Goal: Information Seeking & Learning: Learn about a topic

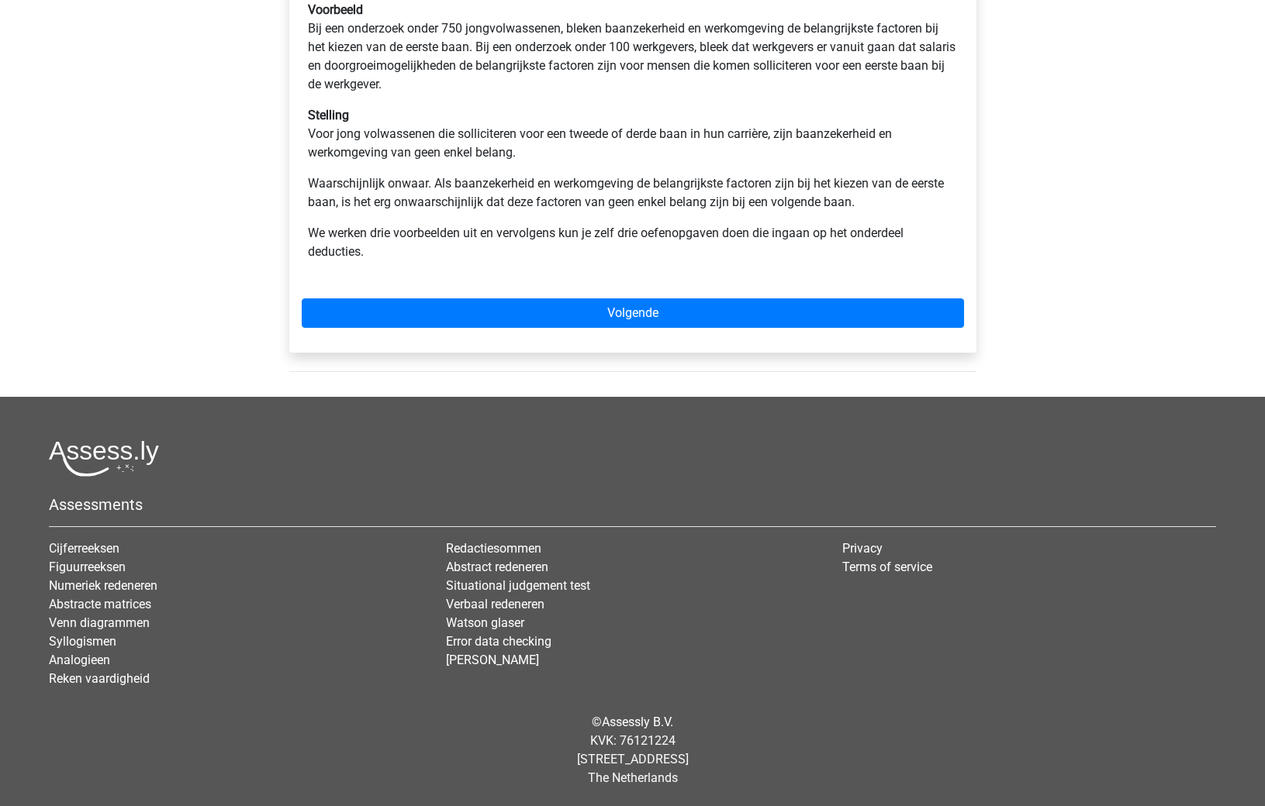
scroll to position [677, 0]
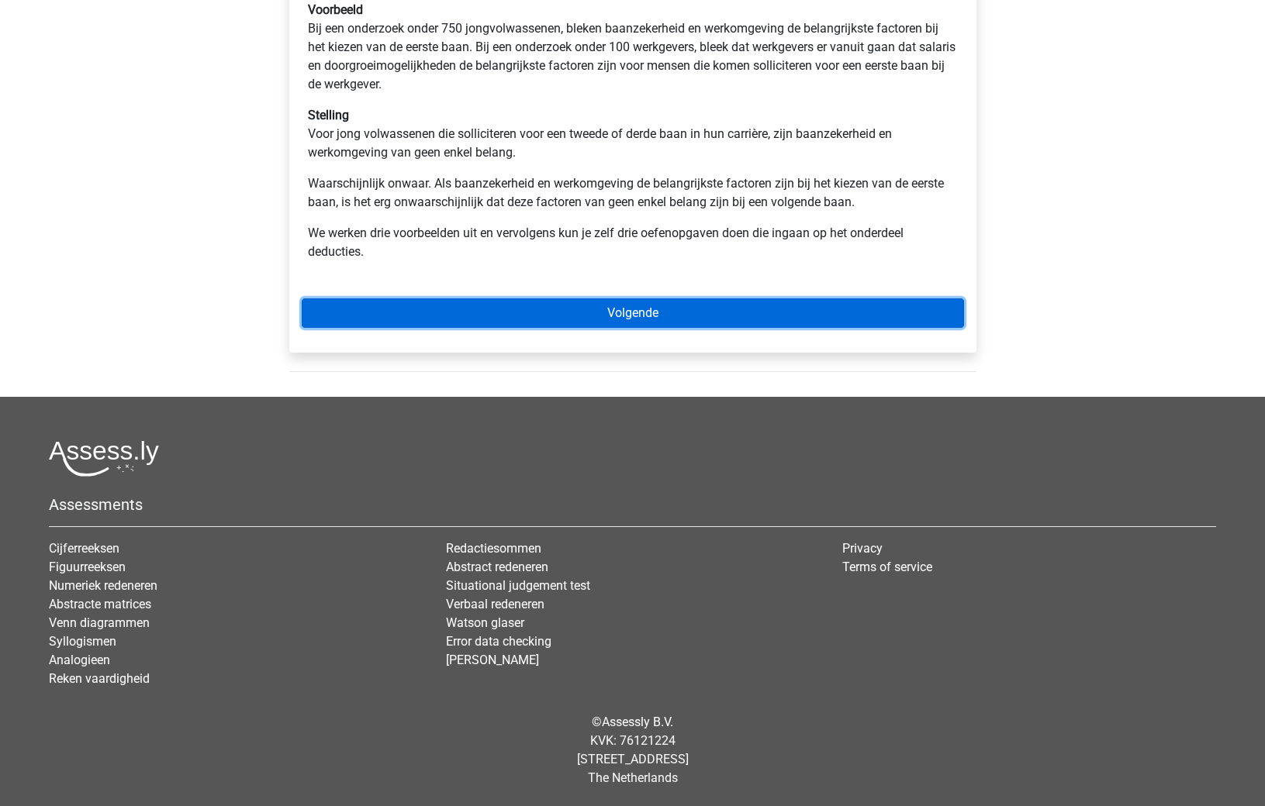
click at [637, 328] on link "Volgende" at bounding box center [633, 313] width 662 height 29
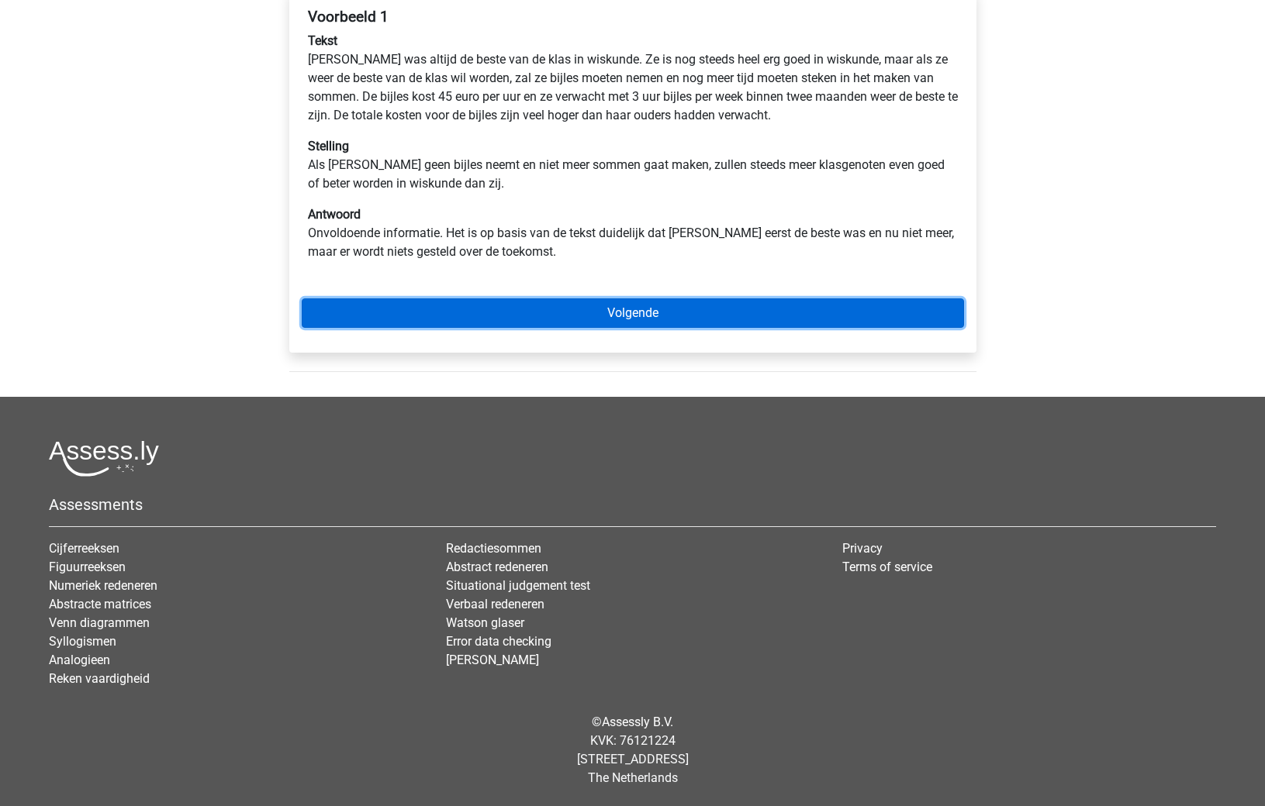
scroll to position [277, 0]
click at [587, 328] on link "Volgende" at bounding box center [633, 313] width 662 height 29
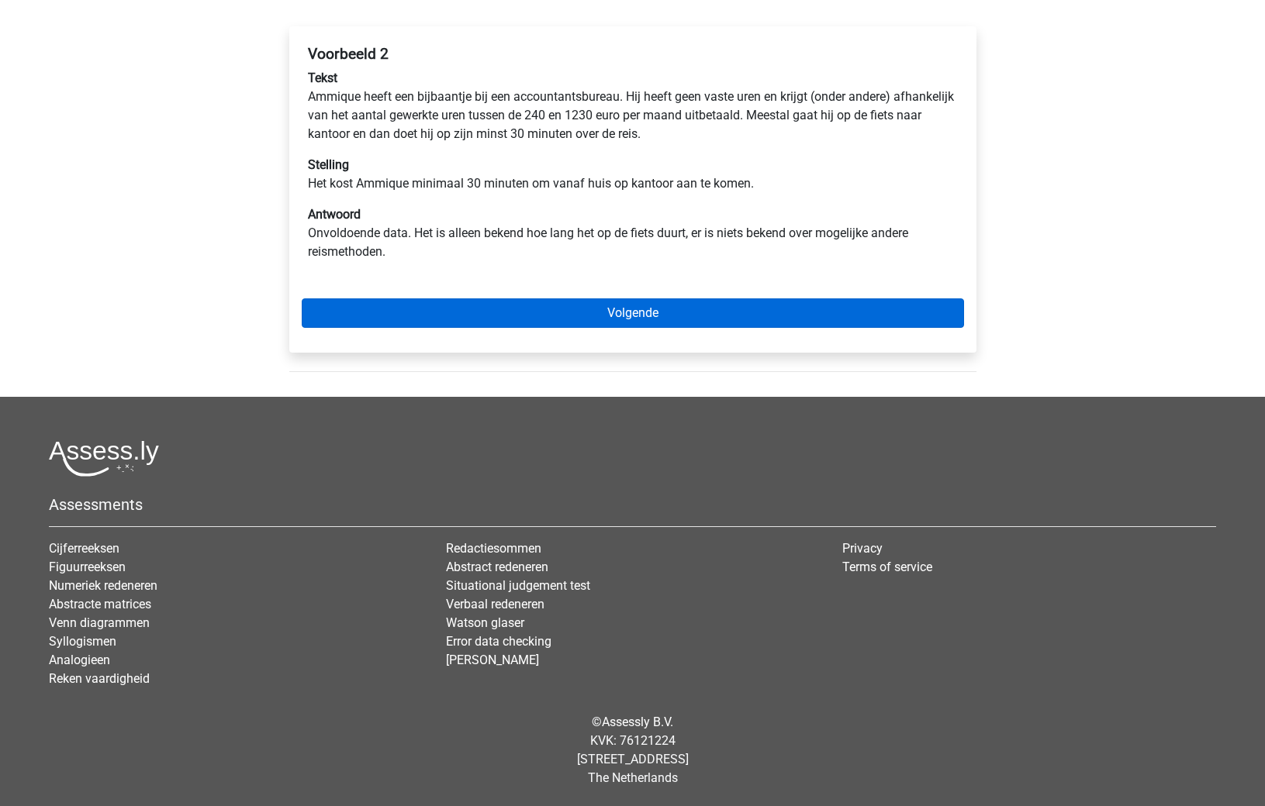
scroll to position [341, 0]
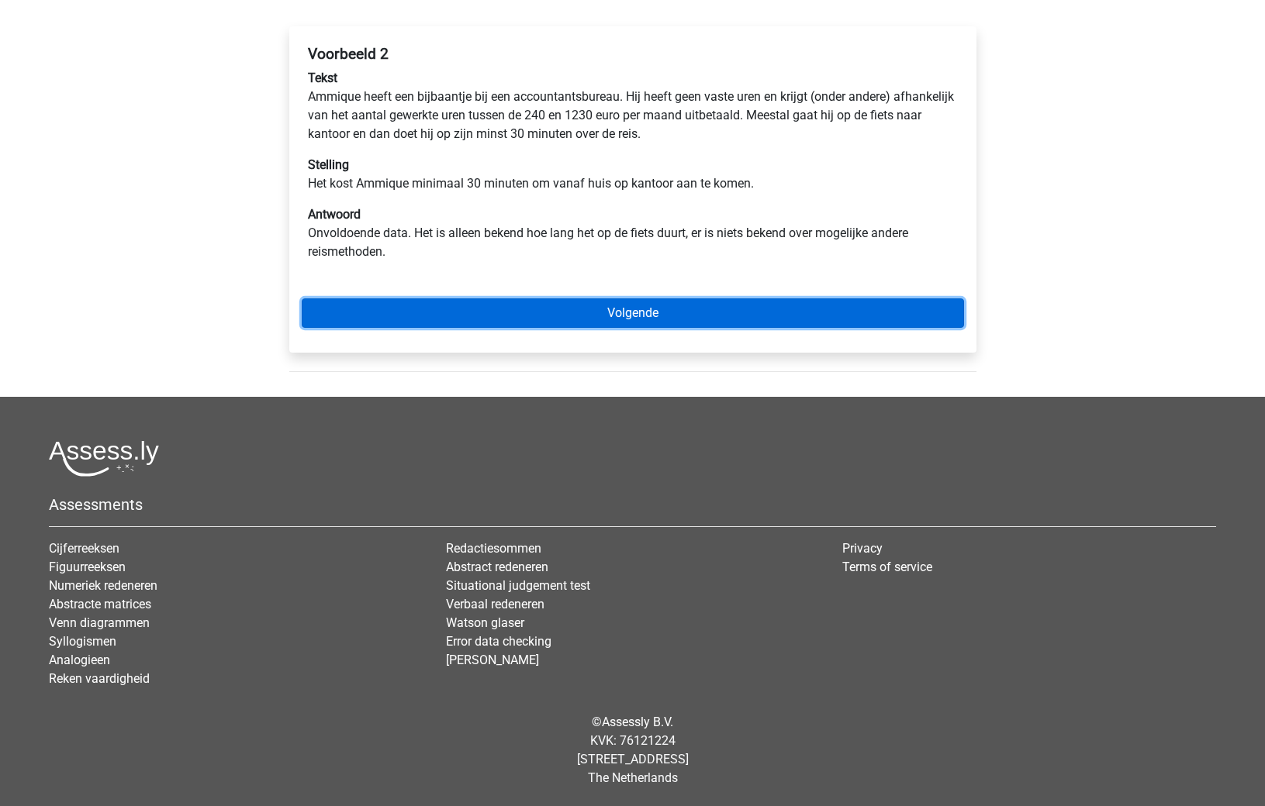
click at [637, 328] on link "Volgende" at bounding box center [633, 313] width 662 height 29
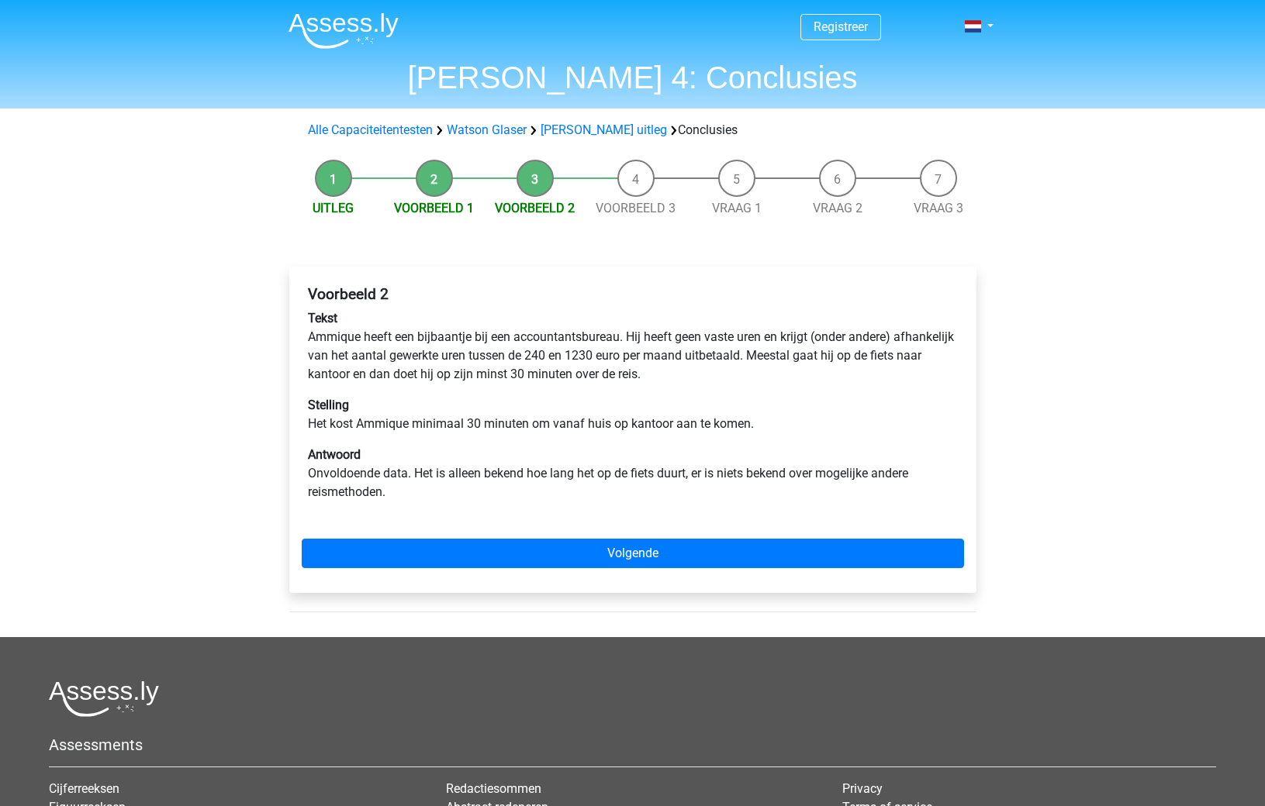
scroll to position [341, 0]
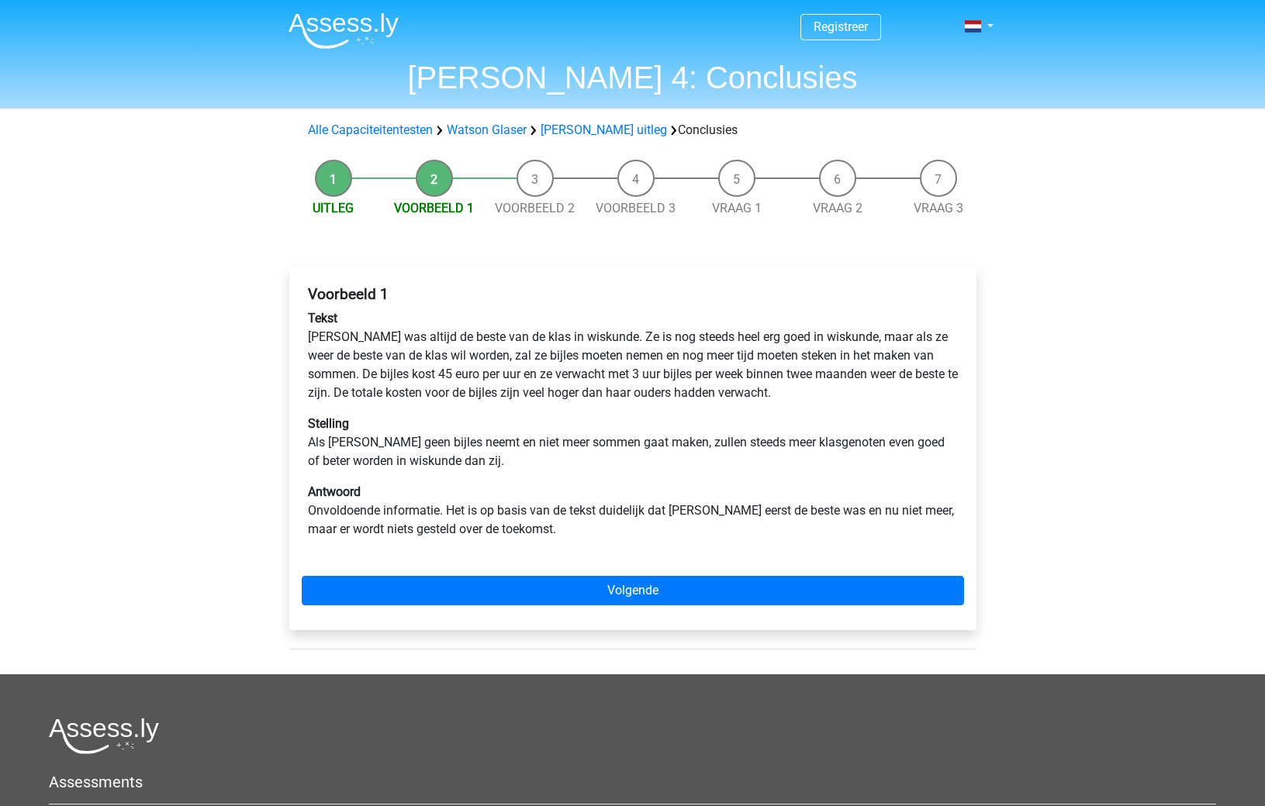
scroll to position [277, 0]
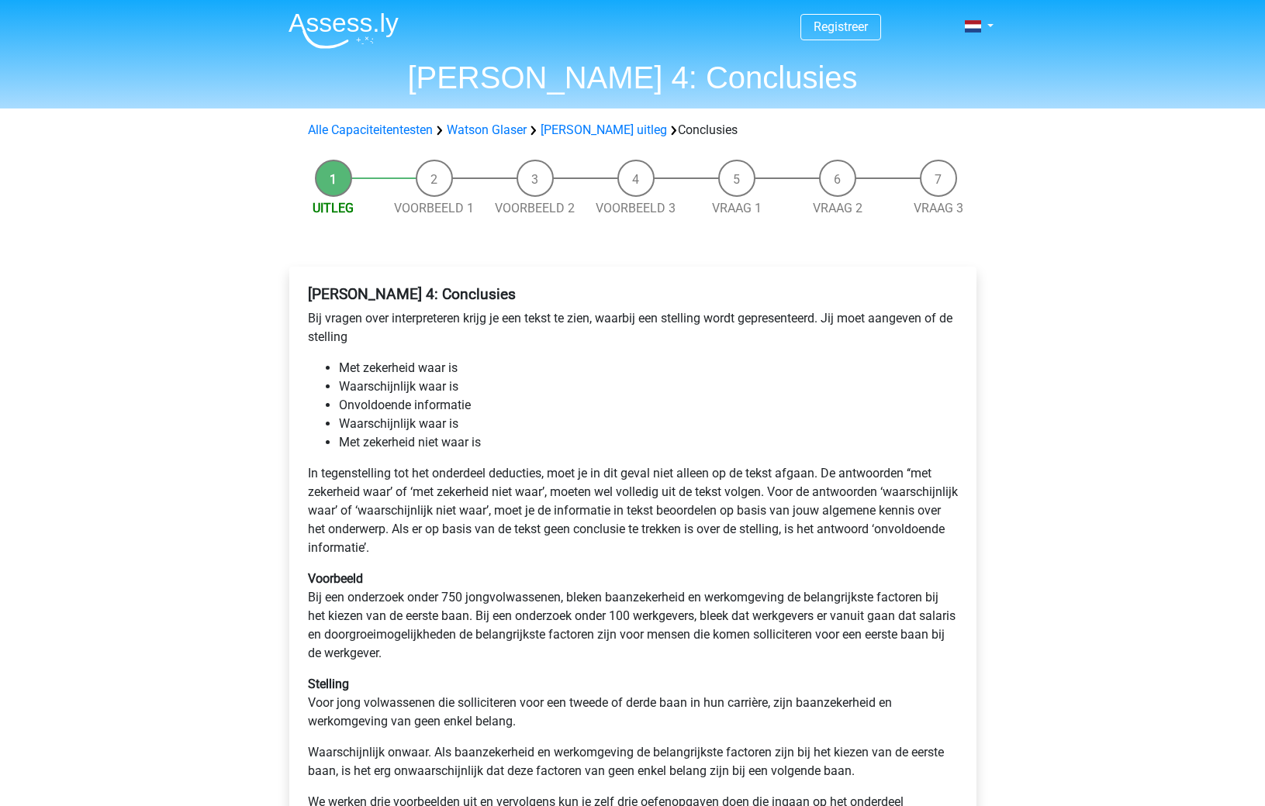
scroll to position [674, 0]
